Goal: Transaction & Acquisition: Purchase product/service

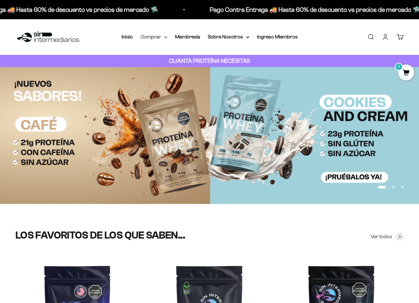
click at [163, 40] on summary "Comprar" at bounding box center [154, 37] width 27 height 8
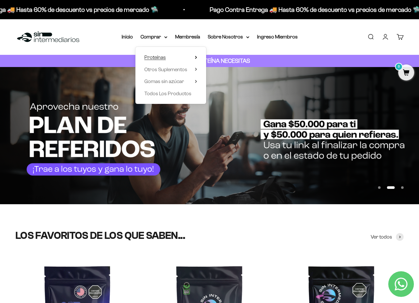
click at [174, 56] on summary "Proteínas" at bounding box center [170, 57] width 53 height 8
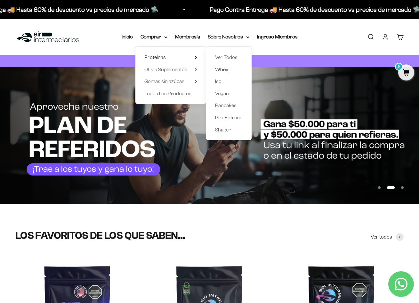
click at [225, 66] on span "Whey" at bounding box center [221, 69] width 13 height 8
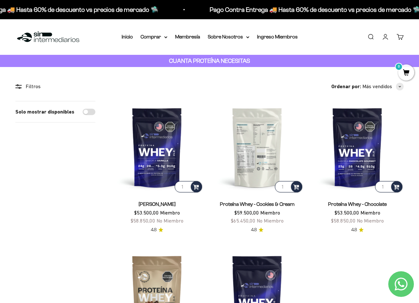
click at [247, 140] on img at bounding box center [257, 147] width 93 height 93
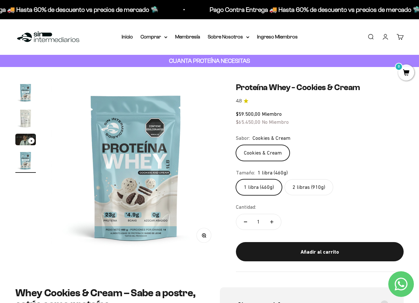
click at [306, 185] on label "2 libras (910g)" at bounding box center [309, 187] width 49 height 16
click at [236, 179] on input "2 libras (910g)" at bounding box center [236, 179] width 0 height 0
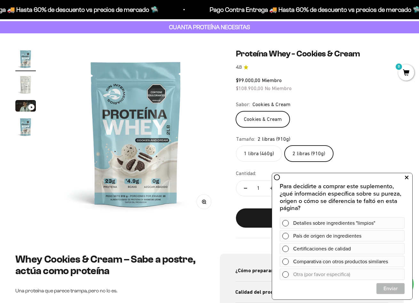
click at [408, 178] on icon at bounding box center [407, 177] width 4 height 8
